Goal: Information Seeking & Learning: Learn about a topic

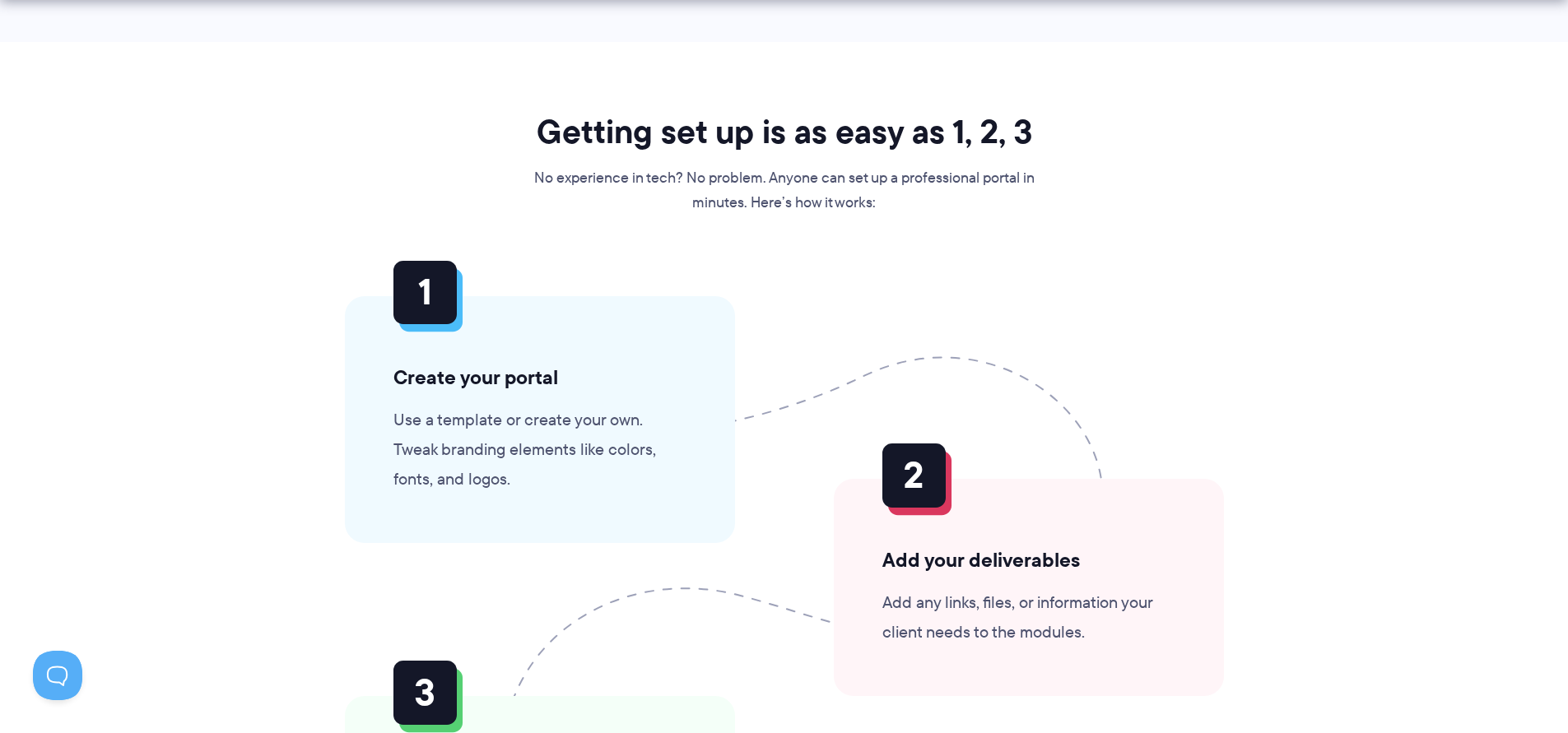
scroll to position [4219, 0]
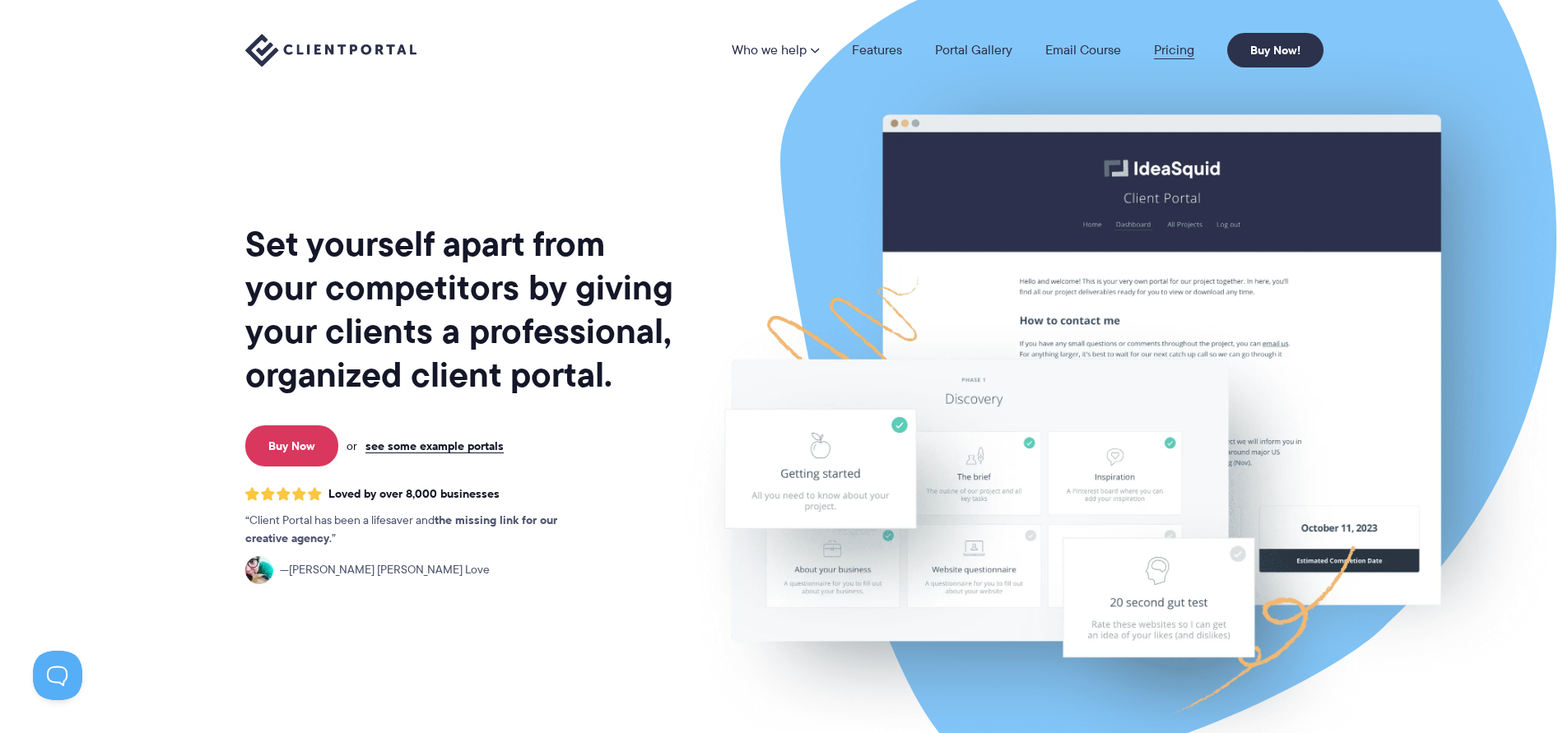
click at [1176, 46] on link "Pricing" at bounding box center [1174, 50] width 41 height 14
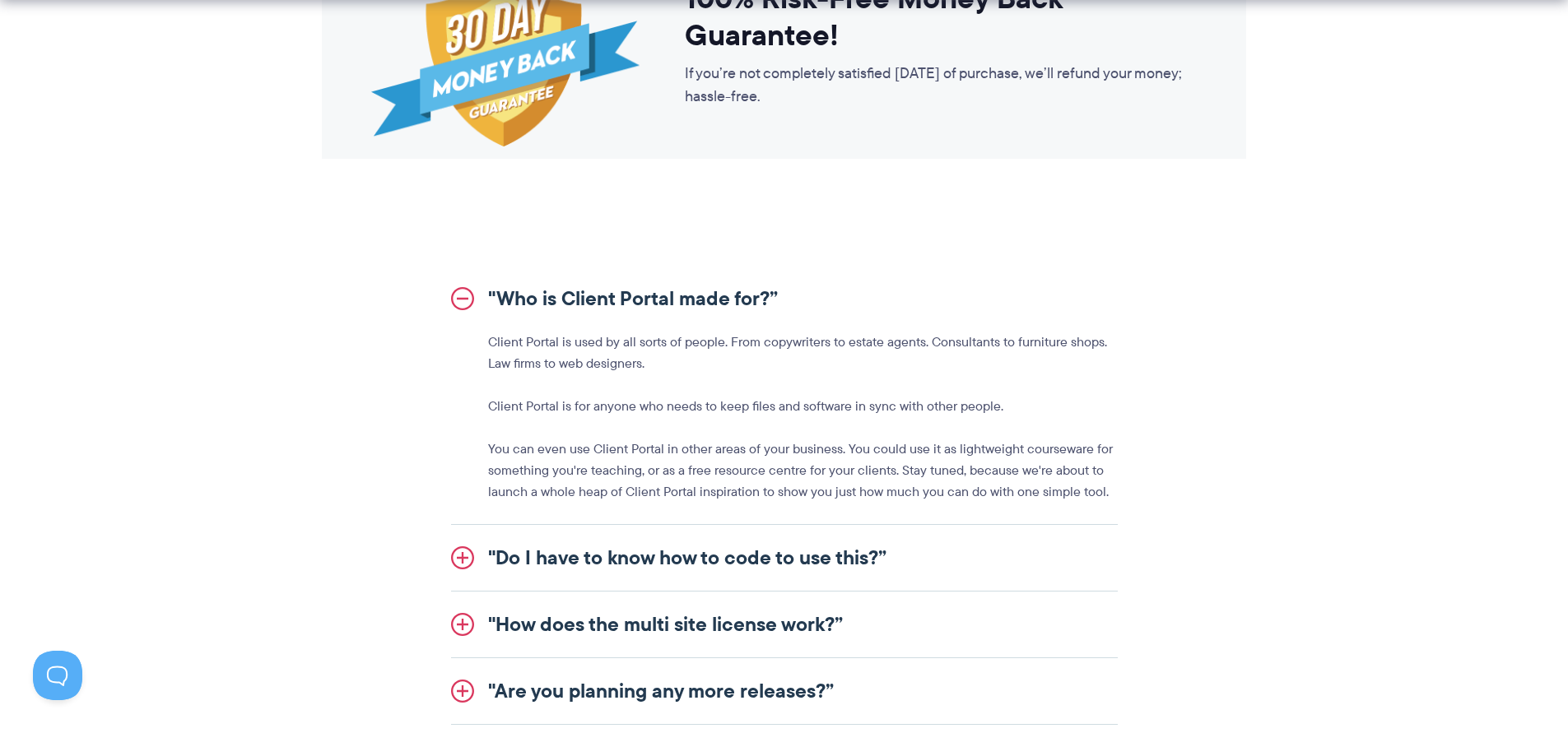
scroll to position [2438, 0]
